Goal: Task Accomplishment & Management: Use online tool/utility

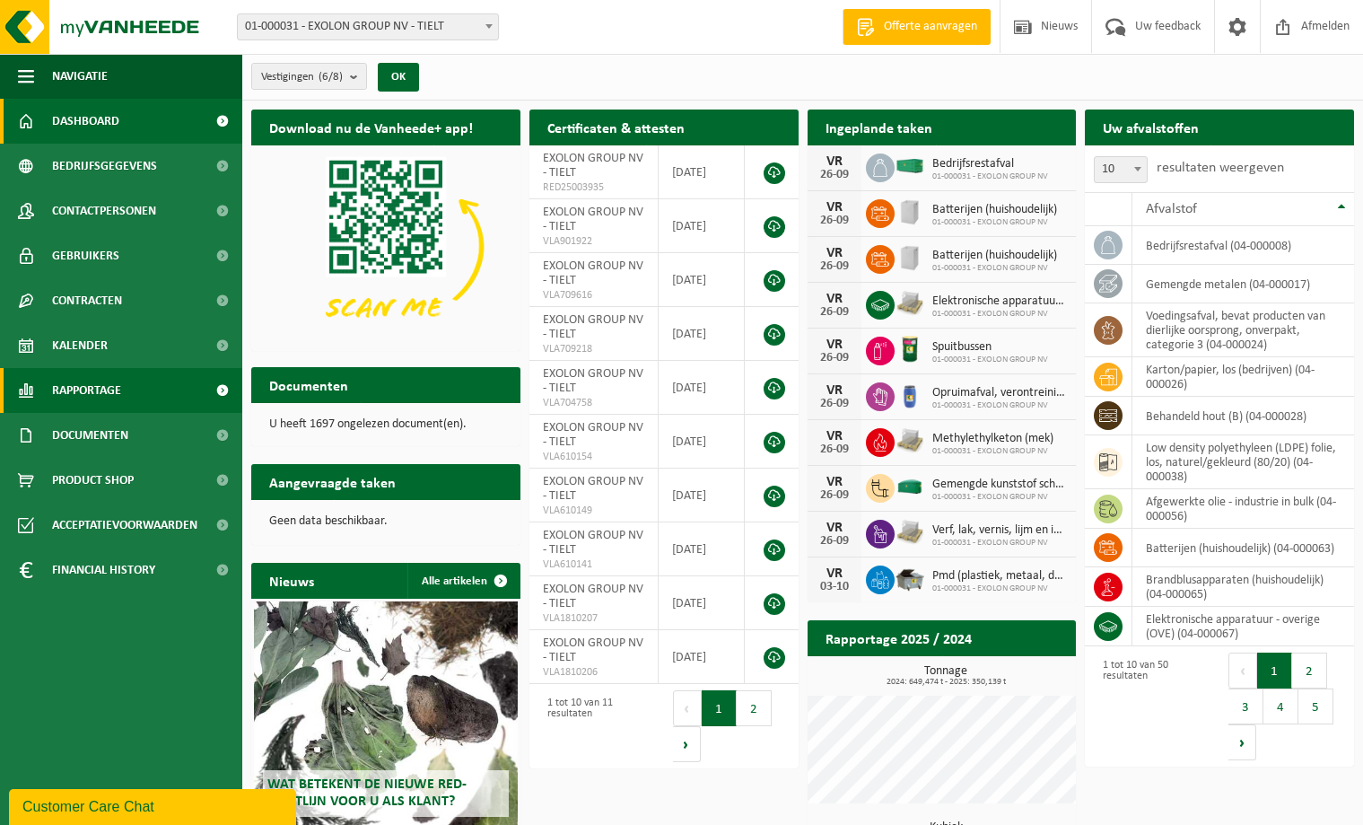
click at [92, 386] on span "Rapportage" at bounding box center [86, 390] width 69 height 45
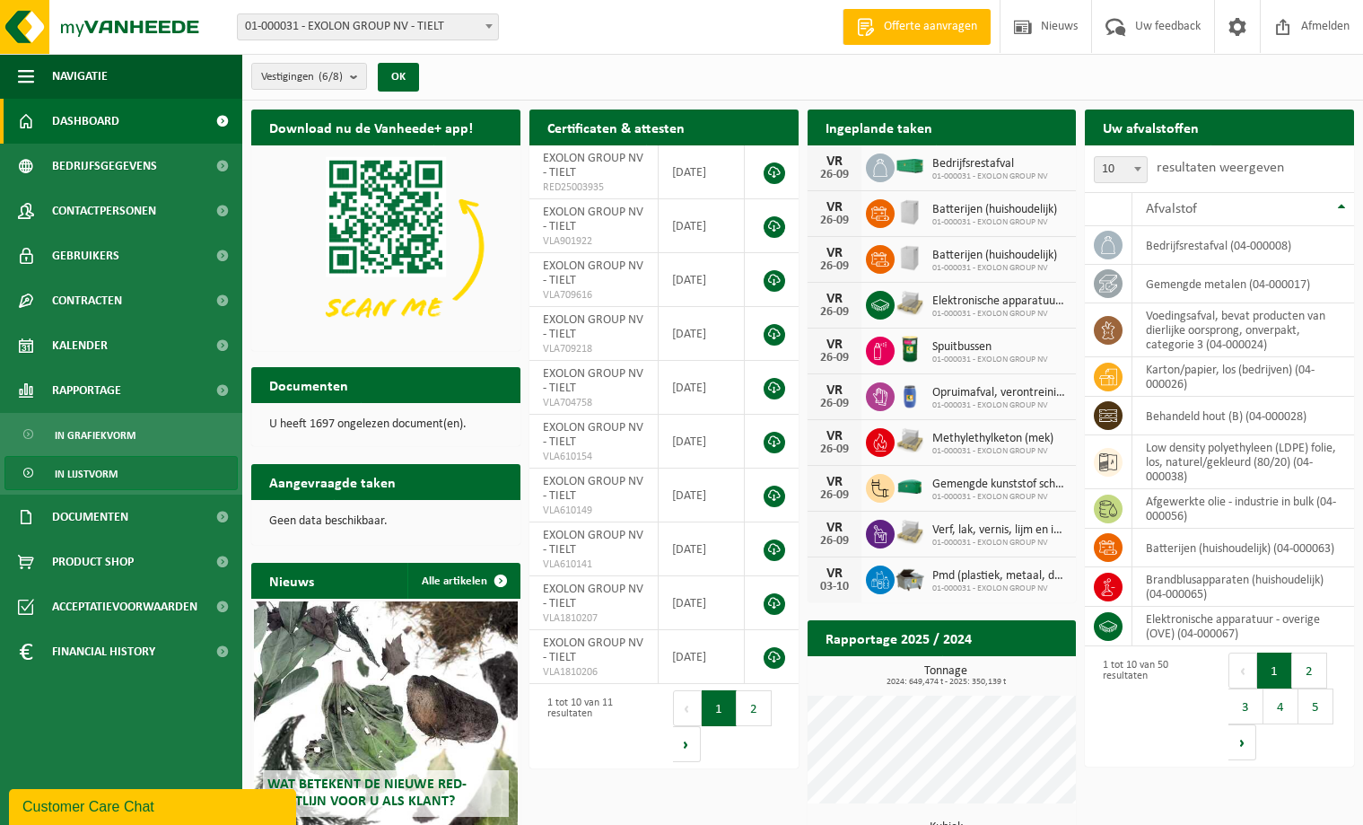
click at [93, 464] on span "In lijstvorm" at bounding box center [86, 474] width 63 height 34
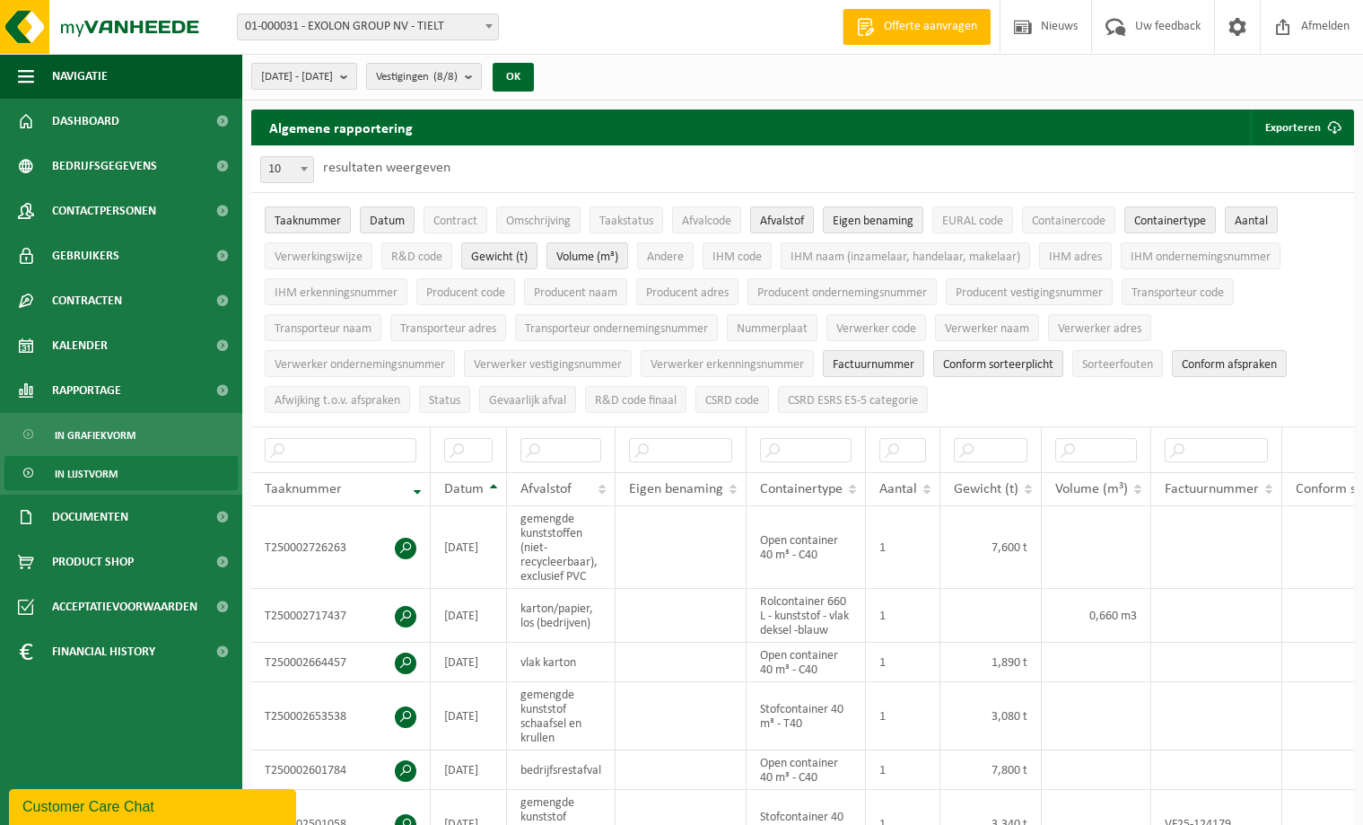
click at [356, 70] on b "submit" at bounding box center [348, 76] width 16 height 25
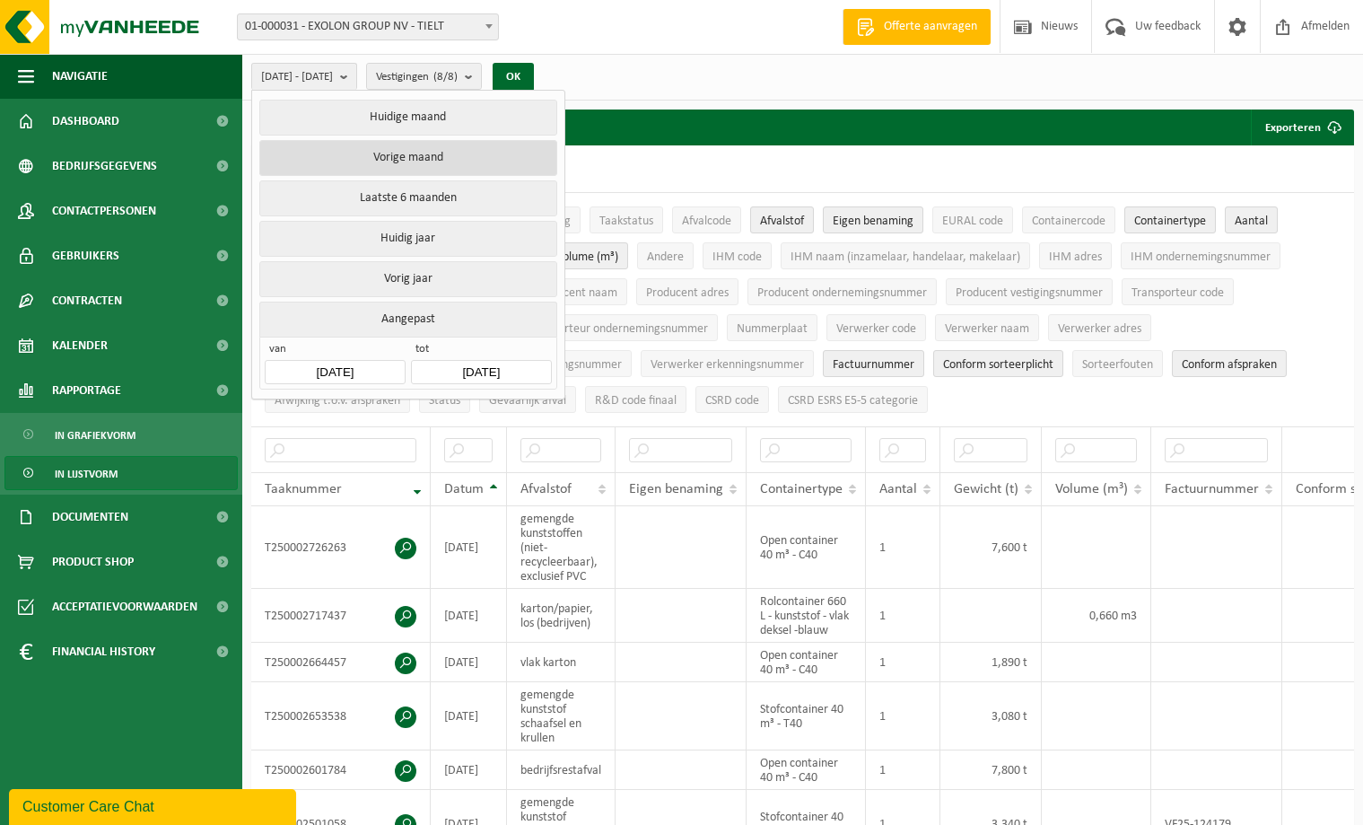
click at [413, 154] on button "Vorige maand" at bounding box center [407, 158] width 297 height 36
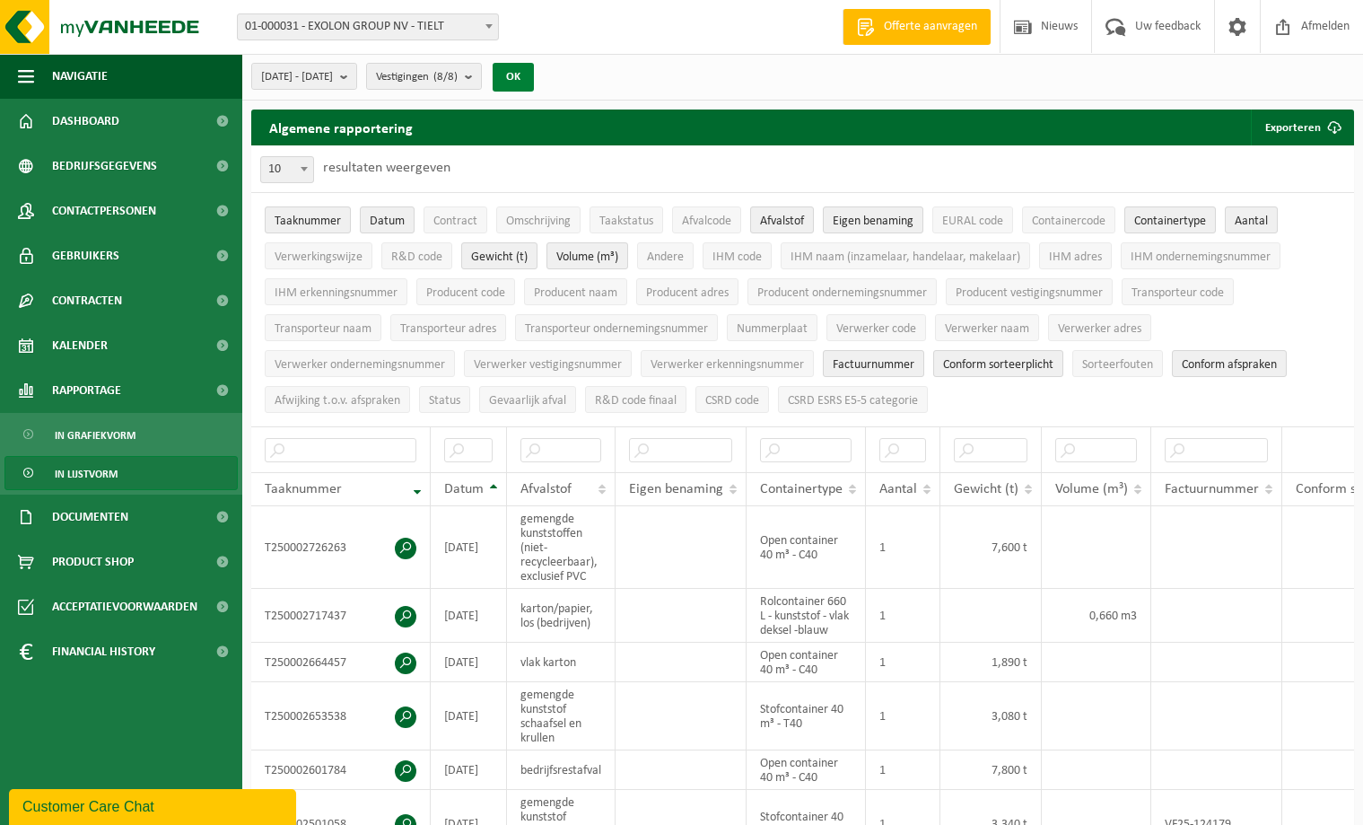
click at [534, 74] on button "OK" at bounding box center [513, 77] width 41 height 29
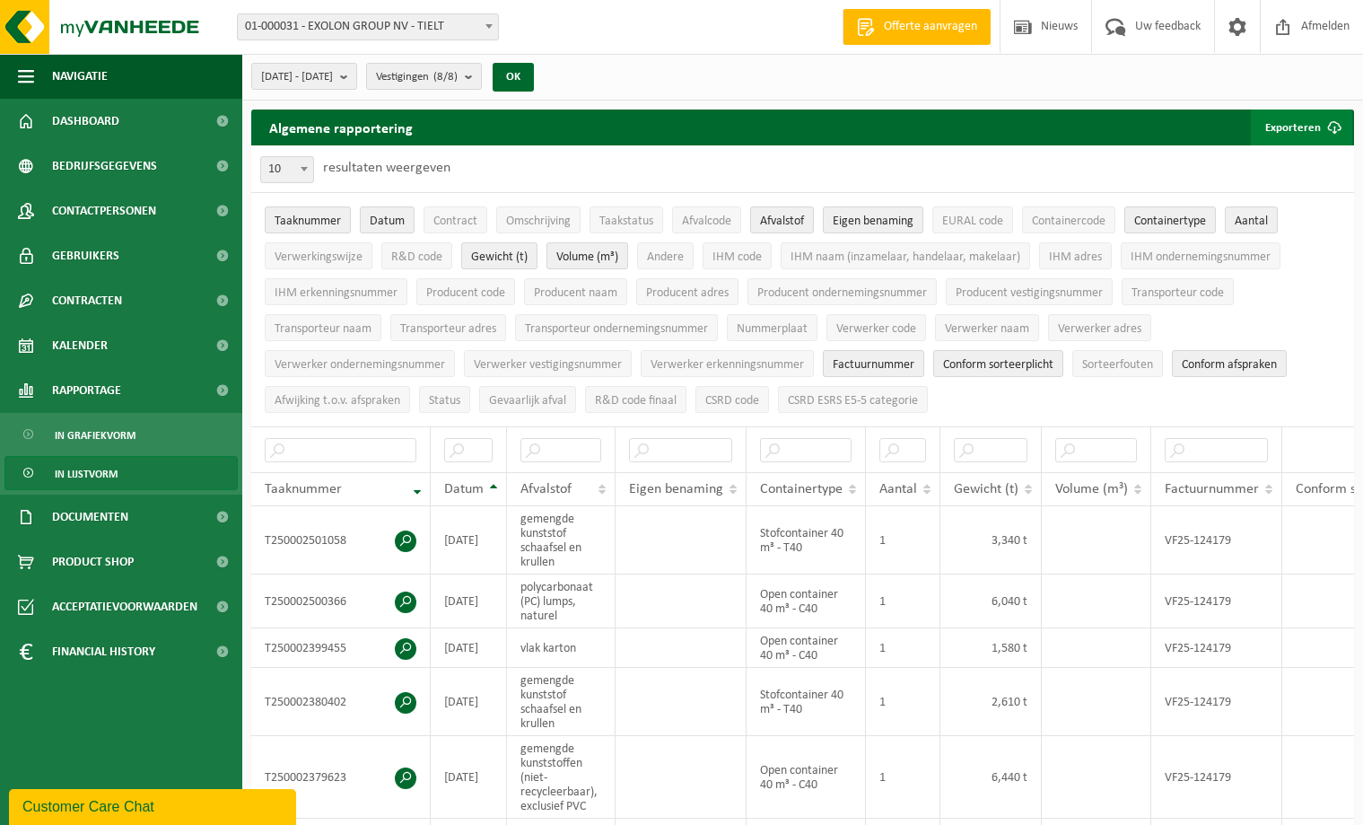
click at [1296, 125] on button "Exporteren" at bounding box center [1301, 127] width 101 height 36
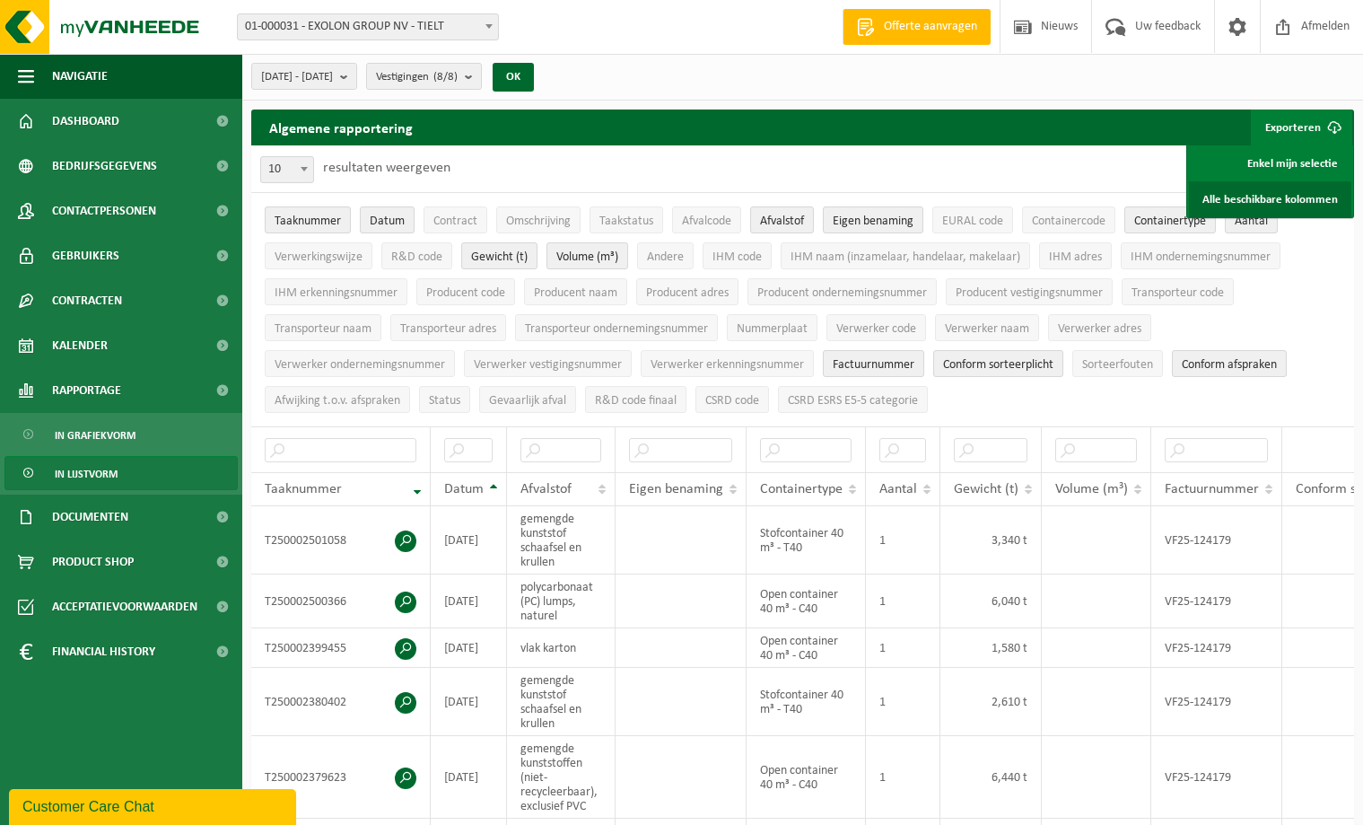
click at [1289, 186] on link "Alle beschikbare kolommen" at bounding box center [1270, 199] width 162 height 36
click at [333, 74] on span "[DATE] - [DATE]" at bounding box center [297, 77] width 72 height 27
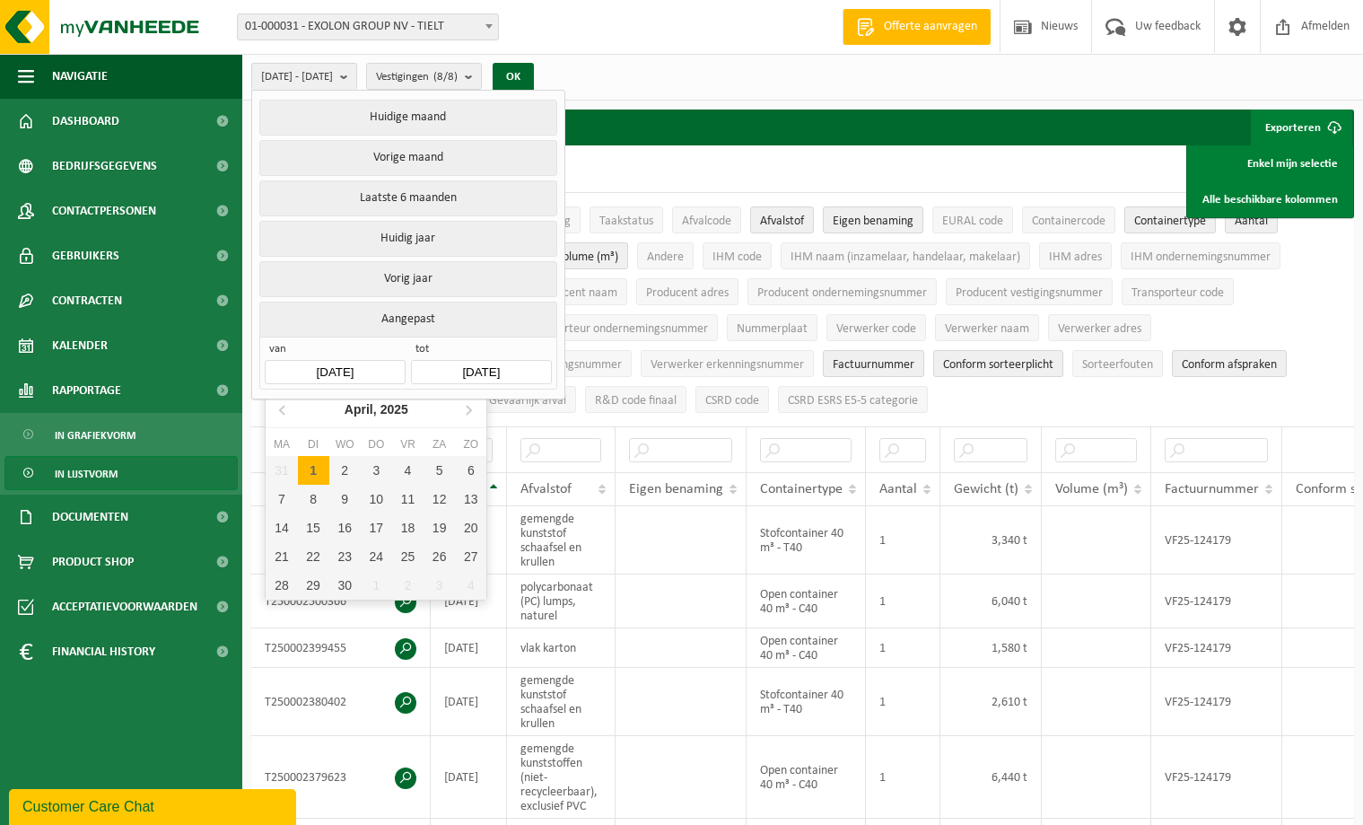
click at [352, 360] on input "[DATE]" at bounding box center [335, 372] width 140 height 24
click at [345, 363] on input "[DATE]" at bounding box center [335, 372] width 140 height 24
click at [348, 367] on input "[DATE]" at bounding box center [335, 372] width 140 height 24
click at [352, 366] on input "[DATE]" at bounding box center [335, 372] width 140 height 24
click at [348, 364] on input "[DATE]" at bounding box center [335, 372] width 140 height 24
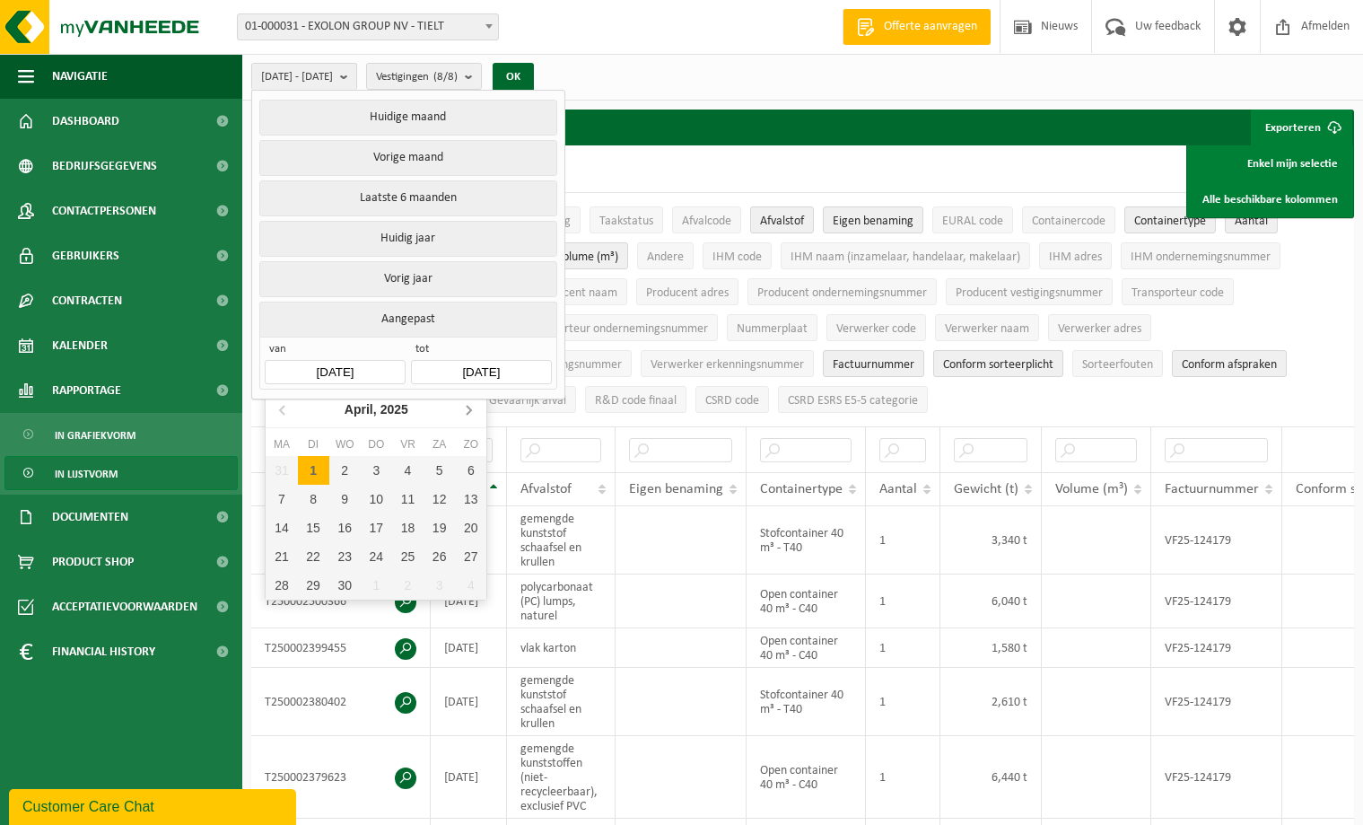
click at [468, 411] on icon at bounding box center [468, 409] width 29 height 29
click at [315, 469] on div "1" at bounding box center [313, 470] width 31 height 29
type input "[DATE]"
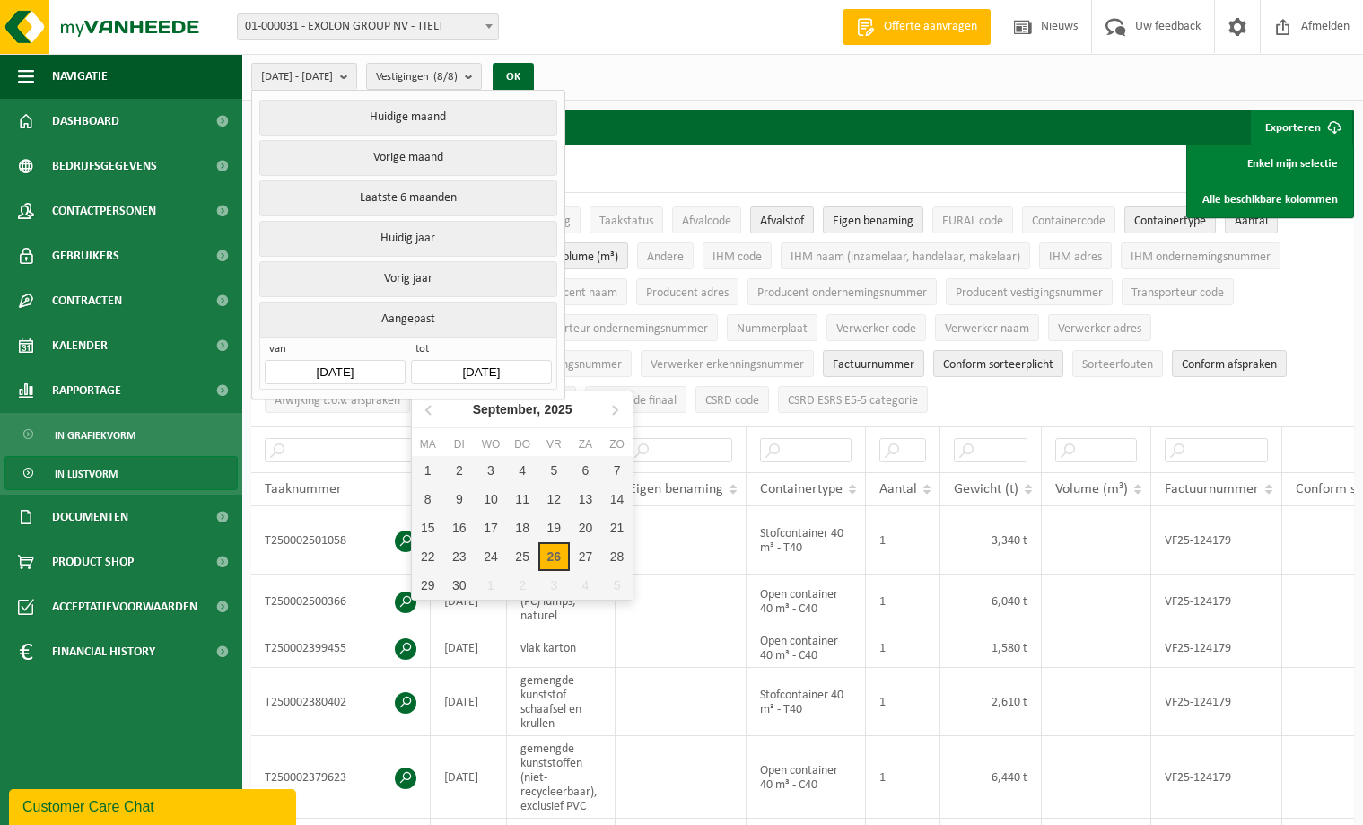
click at [463, 372] on input "[DATE]" at bounding box center [481, 372] width 140 height 24
click at [425, 406] on icon at bounding box center [429, 409] width 29 height 29
click at [525, 582] on div "31" at bounding box center [522, 585] width 31 height 29
type input "[DATE]"
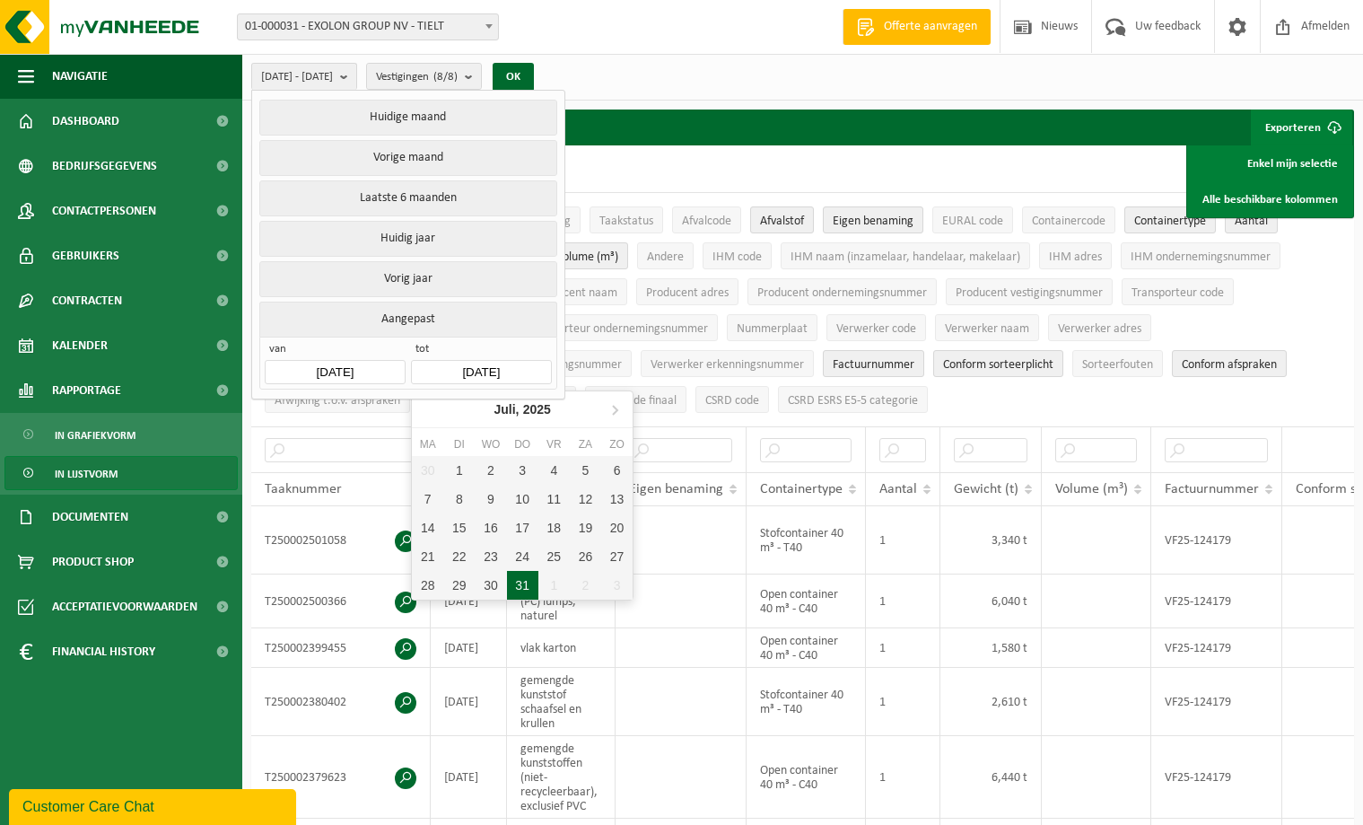
type input "[DATE]"
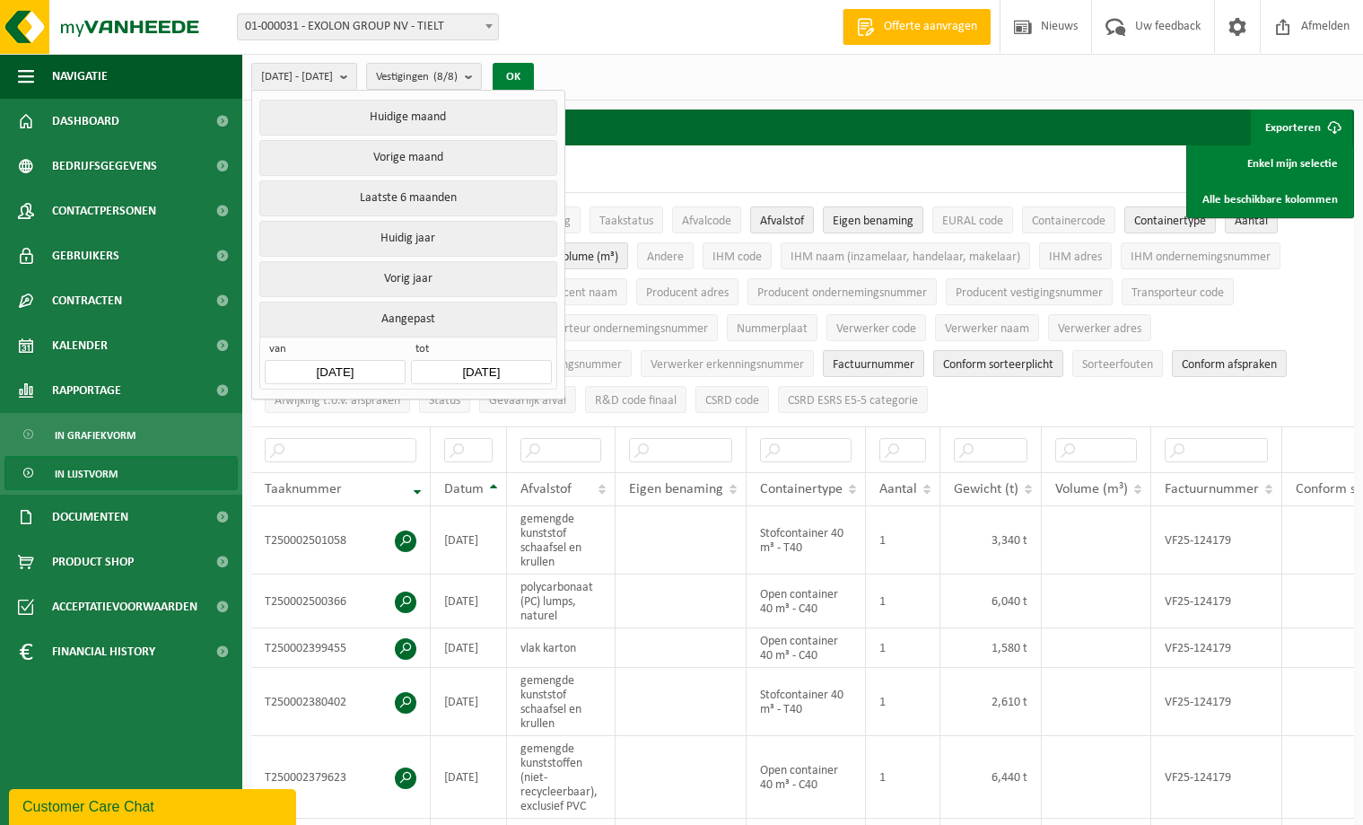
click at [534, 72] on button "OK" at bounding box center [513, 77] width 41 height 29
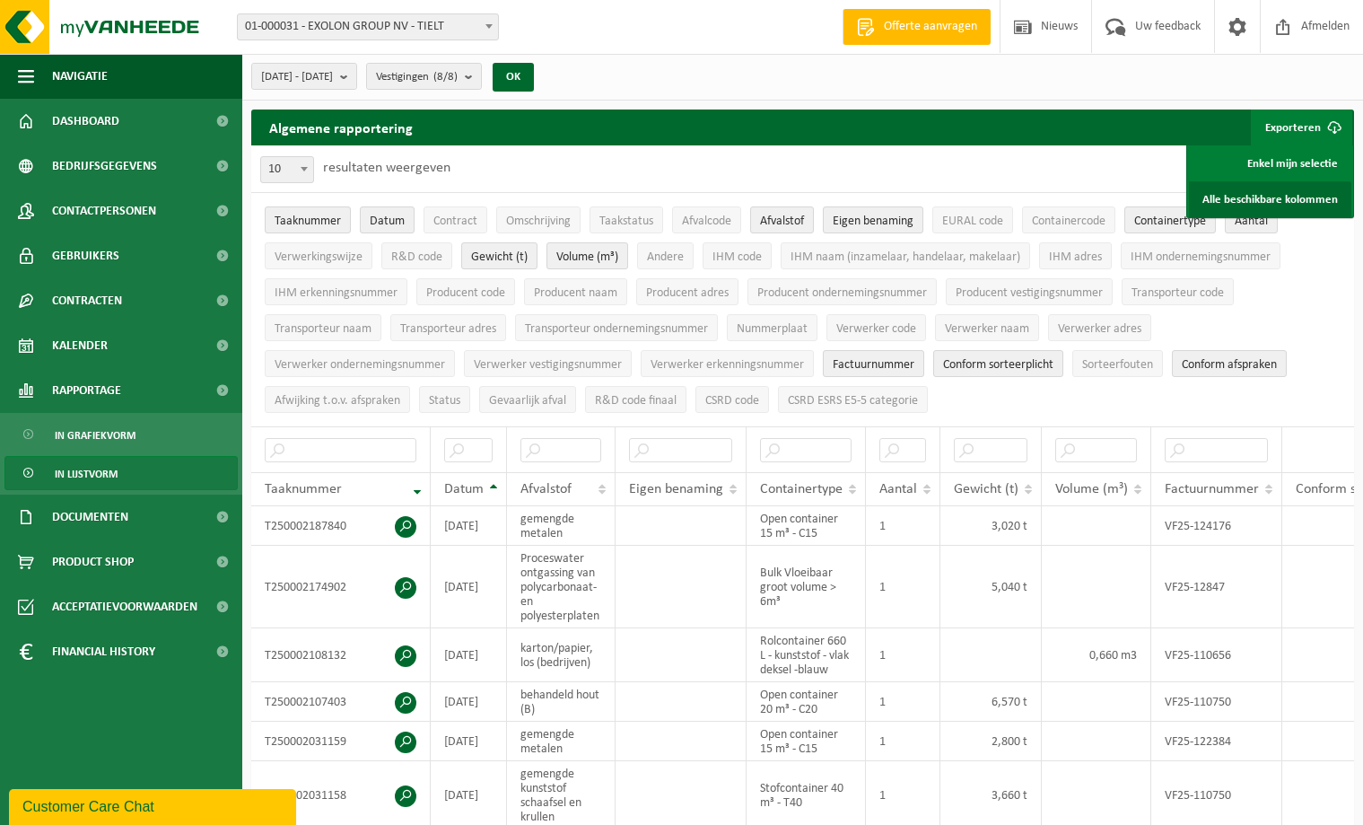
click at [1239, 196] on link "Alle beschikbare kolommen" at bounding box center [1270, 199] width 162 height 36
